Goal: Transaction & Acquisition: Register for event/course

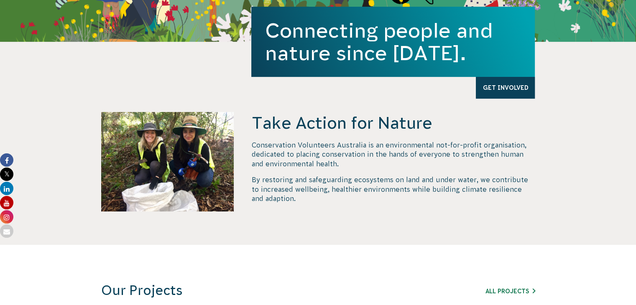
scroll to position [280, 0]
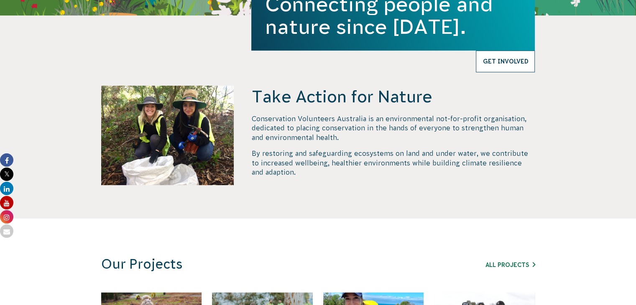
click at [508, 69] on link "Get Involved" at bounding box center [505, 62] width 59 height 22
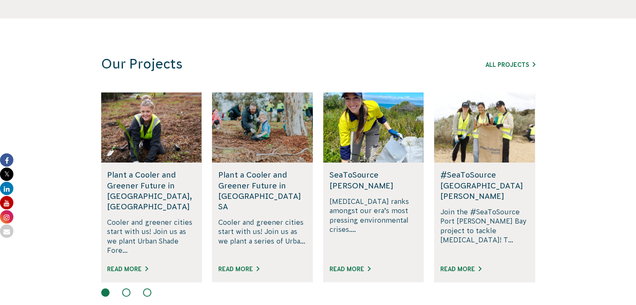
scroll to position [490, 0]
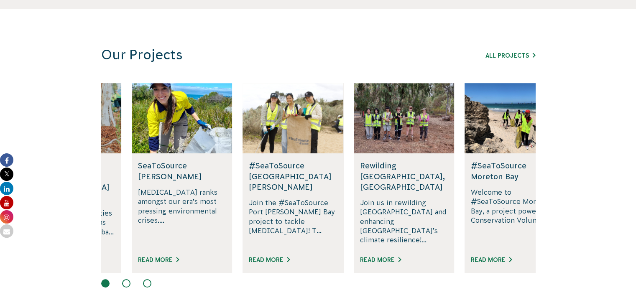
drag, startPoint x: 436, startPoint y: 206, endPoint x: 126, endPoint y: 221, distance: 310.8
click at [242, 221] on div "#SeaToSource Port [PERSON_NAME] Bay Join the #SeaToSource Port [PERSON_NAME] Ba…" at bounding box center [292, 212] width 101 height 119
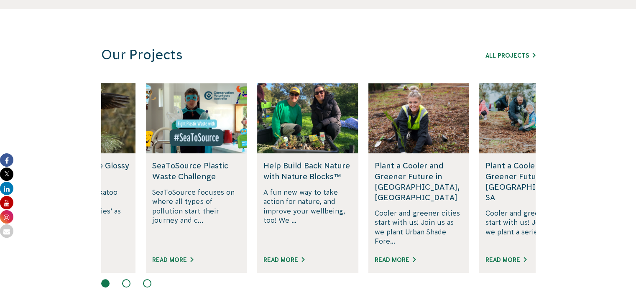
drag, startPoint x: 410, startPoint y: 211, endPoint x: 13, endPoint y: 219, distance: 397.5
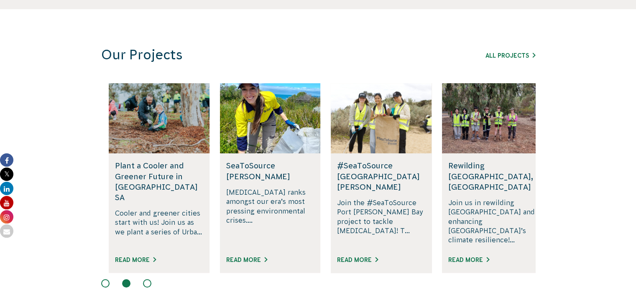
drag, startPoint x: 11, startPoint y: 208, endPoint x: 0, endPoint y: 206, distance: 11.5
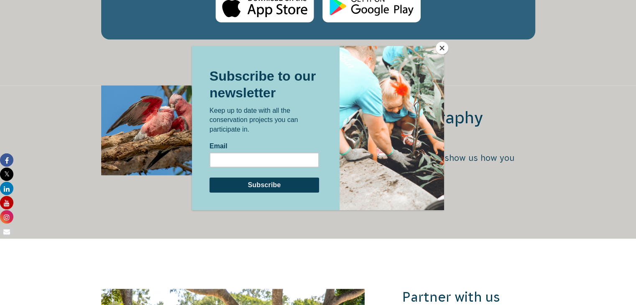
scroll to position [1576, 0]
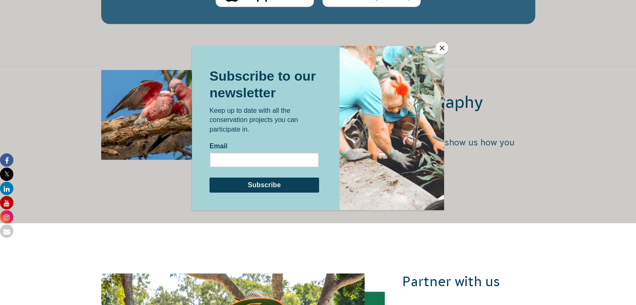
click at [445, 47] on button "Close" at bounding box center [441, 48] width 13 height 13
